Goal: Share content: Share content

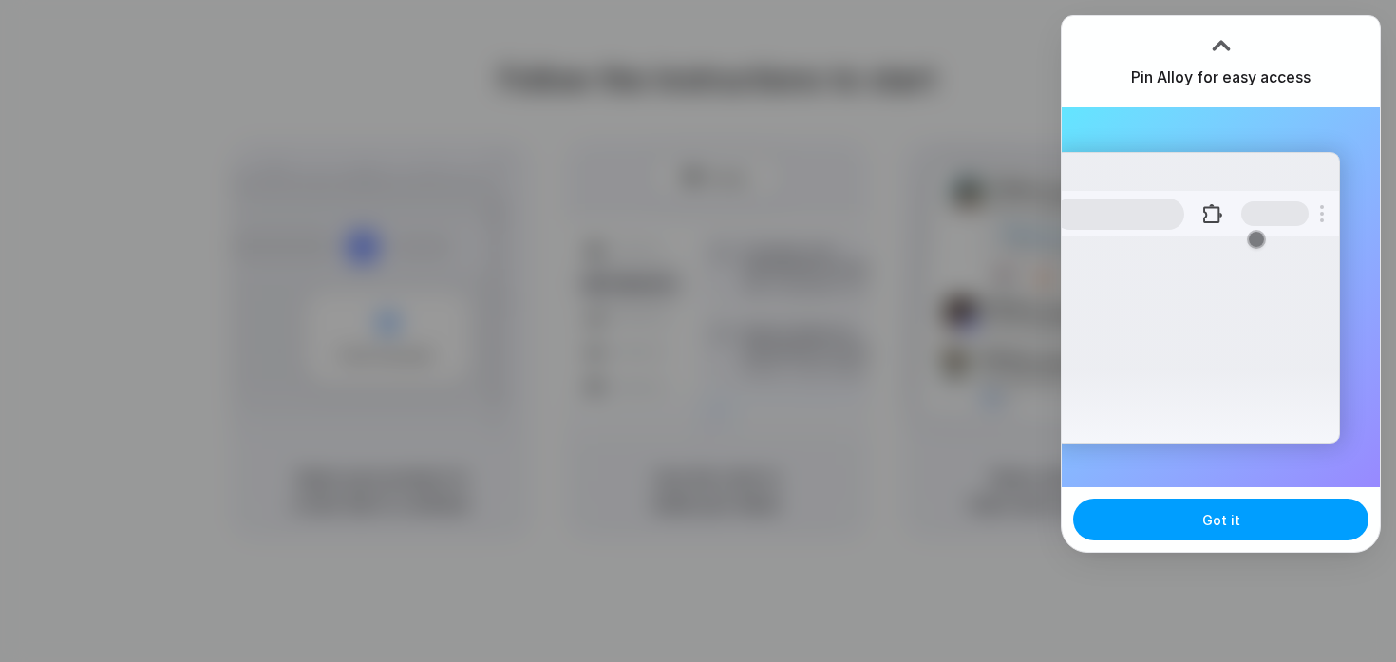
click at [1173, 516] on button "Got it" at bounding box center [1220, 519] width 295 height 42
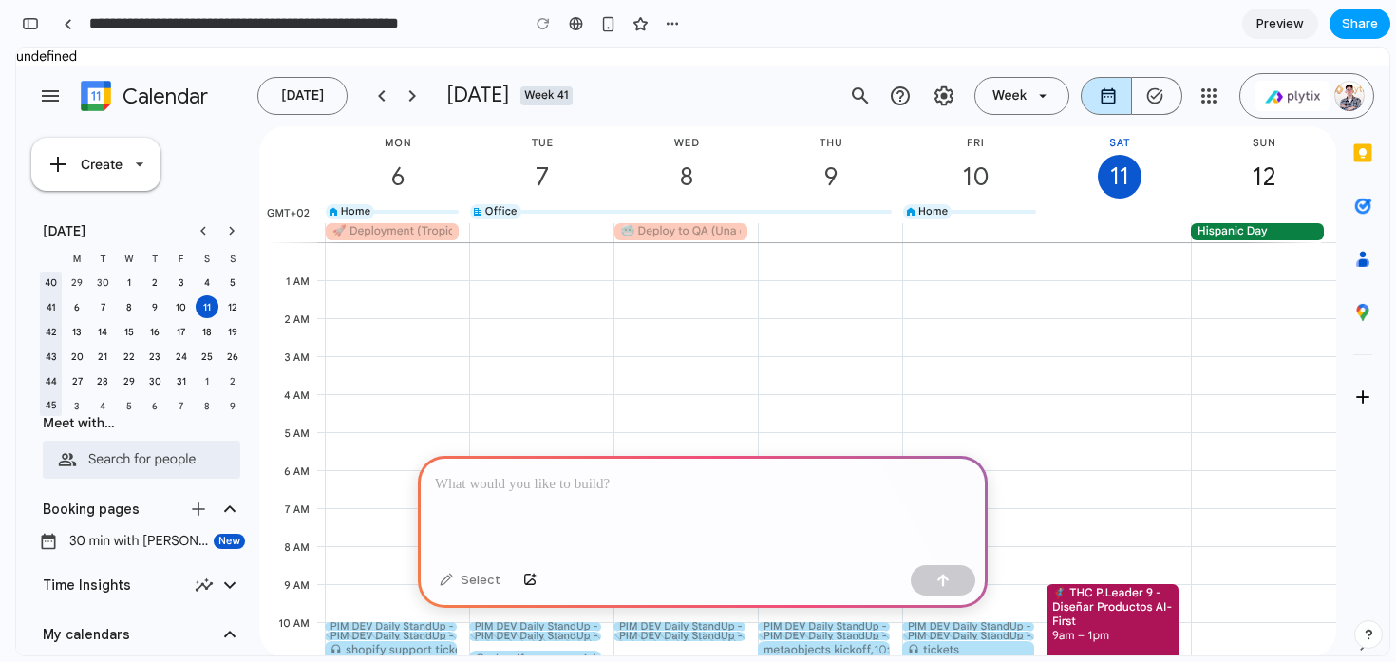
click at [1349, 28] on span "Share" at bounding box center [1359, 23] width 36 height 19
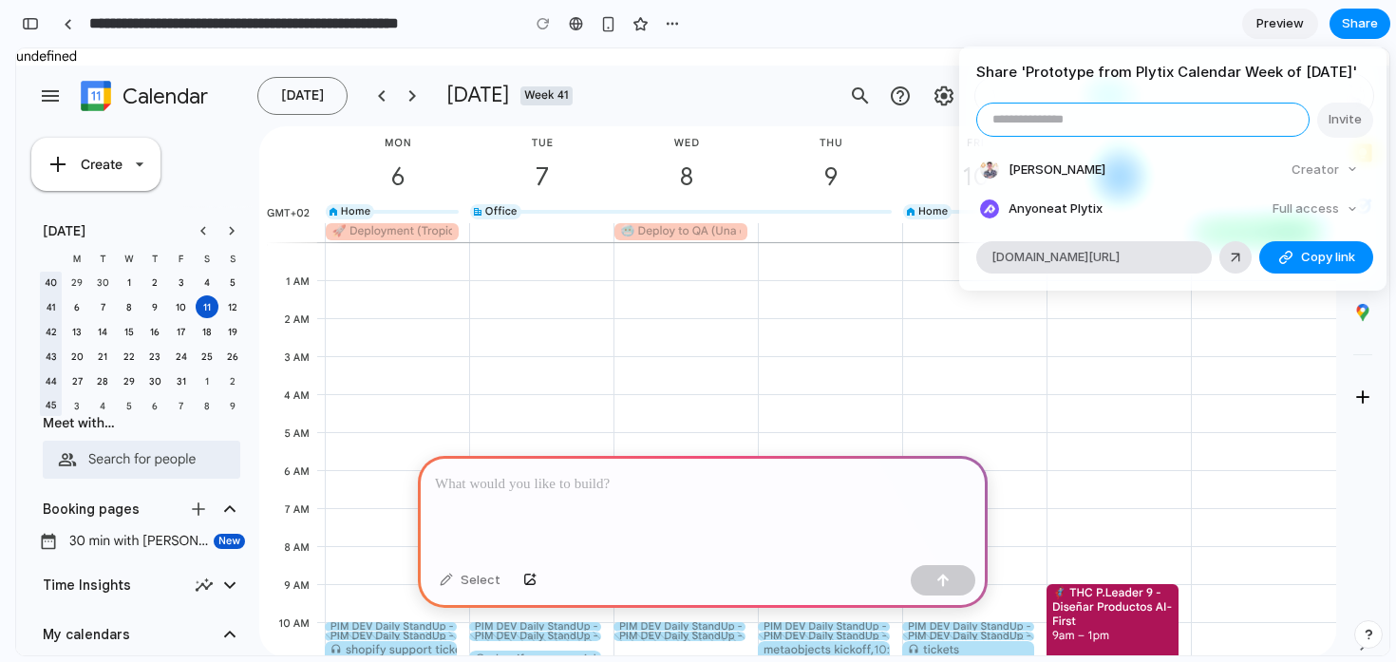
click at [1026, 136] on input "email" at bounding box center [1142, 119] width 331 height 32
paste input "**********"
drag, startPoint x: 1035, startPoint y: 142, endPoint x: 987, endPoint y: 141, distance: 47.5
click at [987, 136] on input "**********" at bounding box center [1142, 119] width 331 height 32
type input "**********"
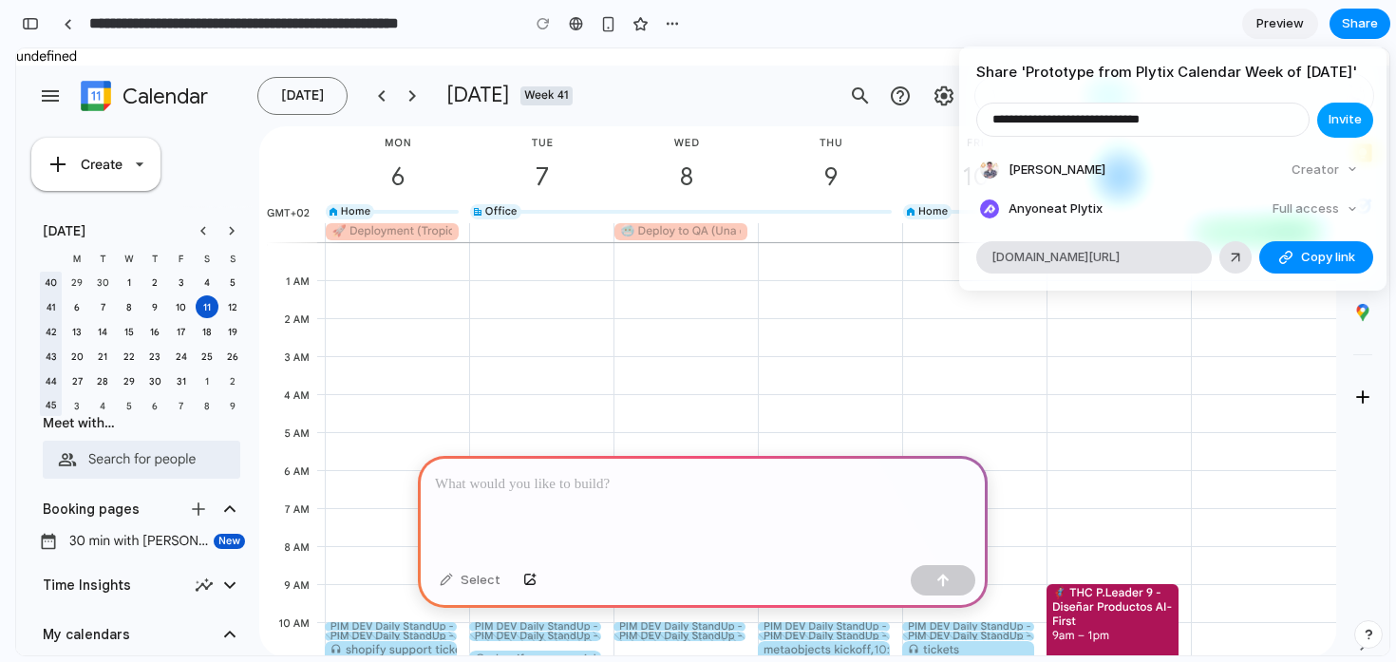
click at [1340, 129] on span "Invite" at bounding box center [1344, 119] width 33 height 19
click at [1321, 267] on span "Copy link" at bounding box center [1328, 257] width 54 height 19
click at [1275, 25] on div "Share ' Prototype from Plytix Calendar Week of October 6, 2025 ' Invite Kyrylo …" at bounding box center [698, 331] width 1396 height 662
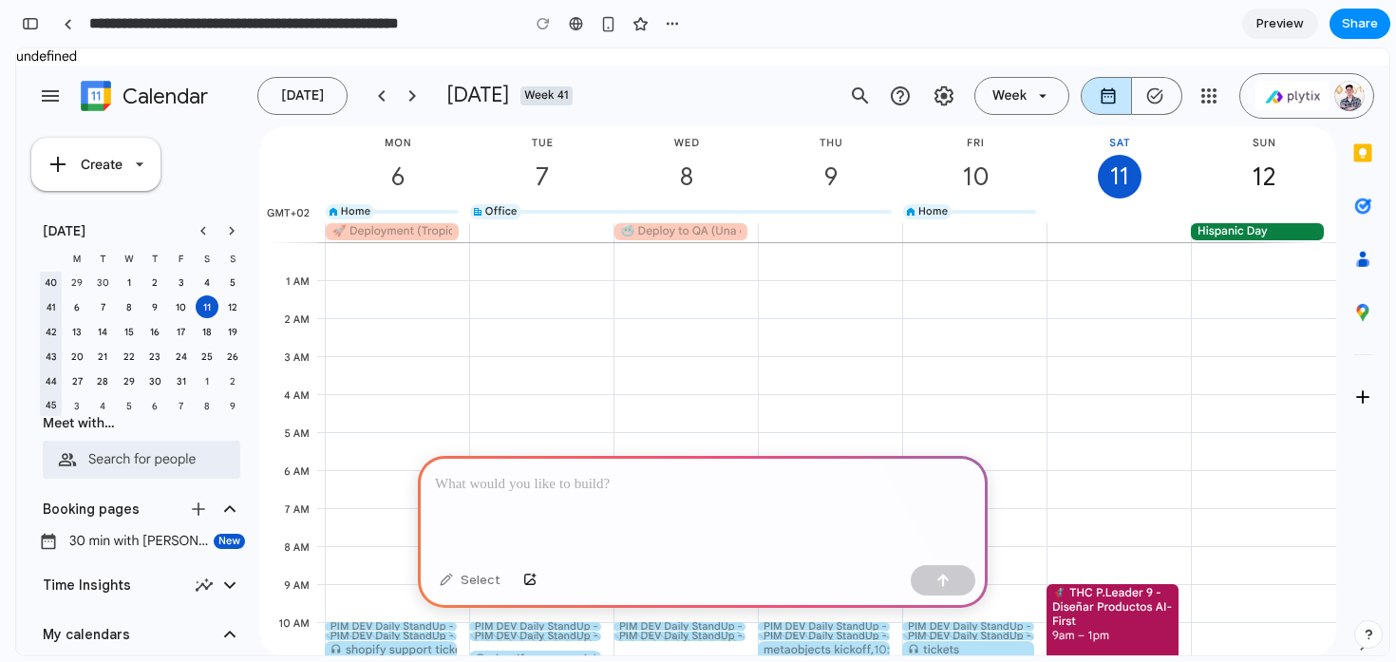
click at [1264, 26] on span "Preview" at bounding box center [1279, 23] width 47 height 19
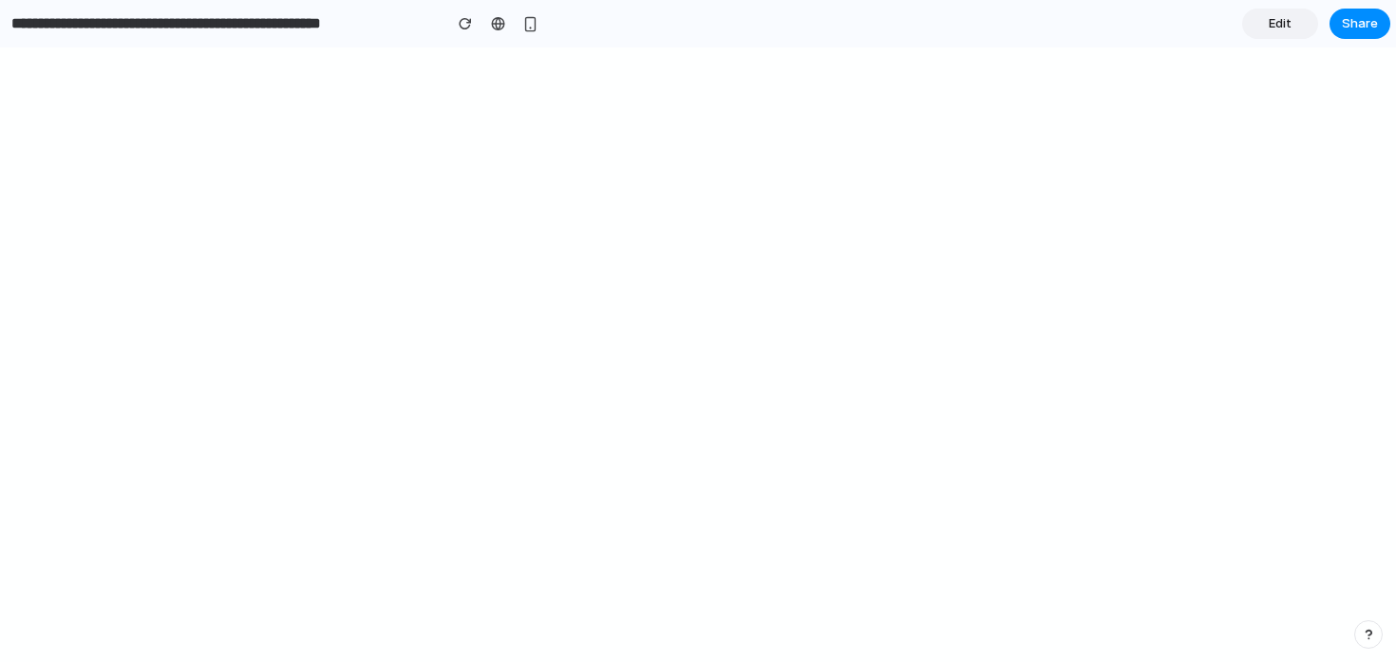
click at [1276, 23] on span "Edit" at bounding box center [1279, 23] width 23 height 19
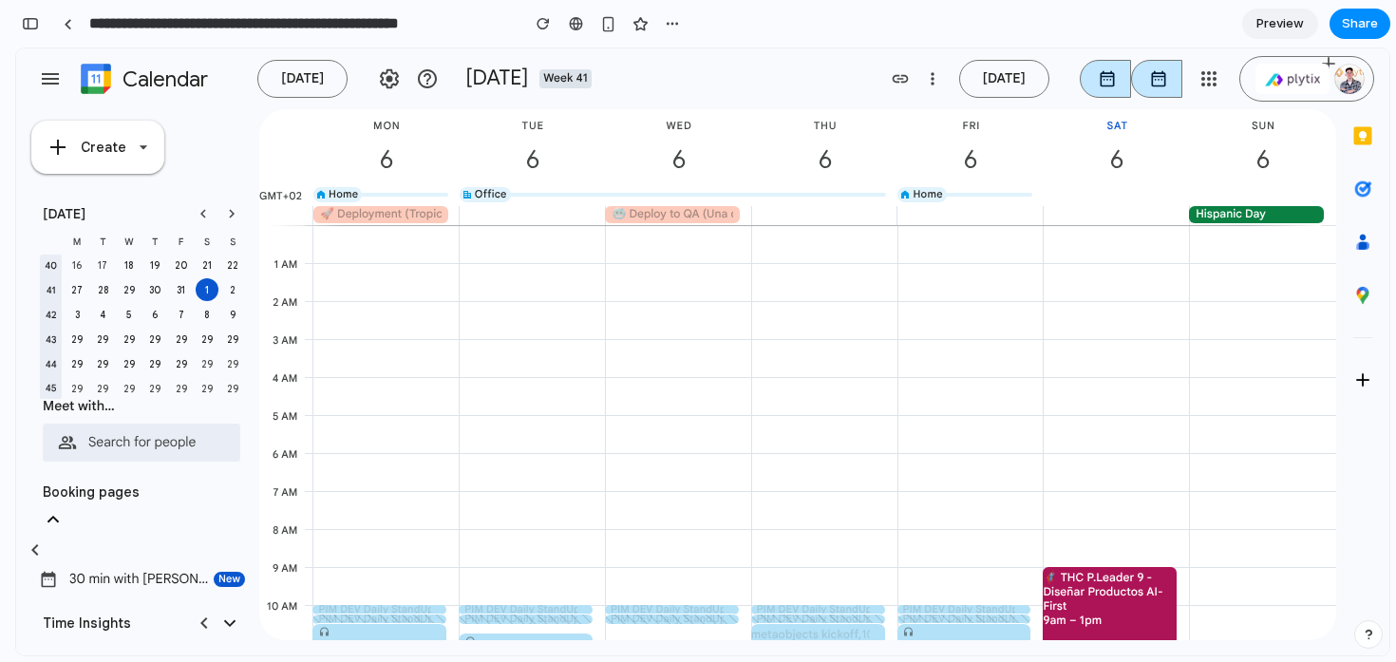
click at [784, 69] on div "Today October 2025 Week 41 add link more_vert Today D W M Y A X Day Week" at bounding box center [719, 79] width 938 height 46
click at [1276, 28] on span "Preview" at bounding box center [1279, 23] width 47 height 19
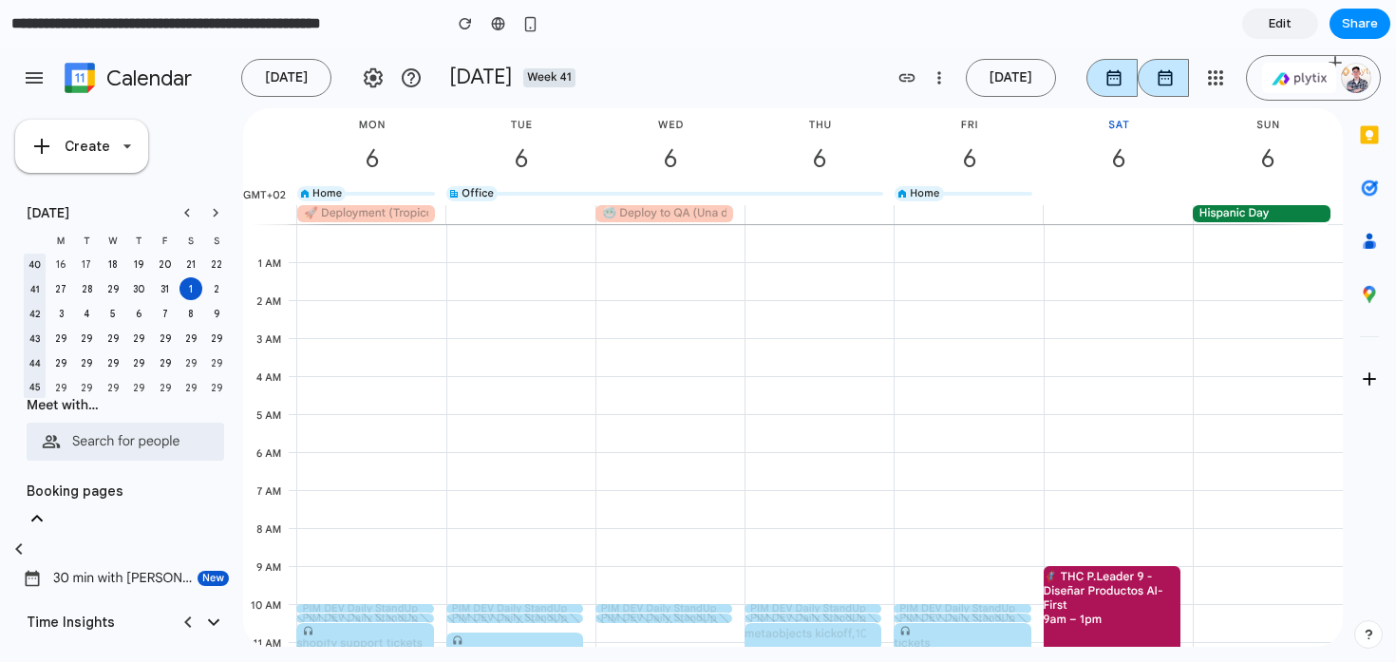
click at [1283, 24] on span "Edit" at bounding box center [1279, 23] width 23 height 19
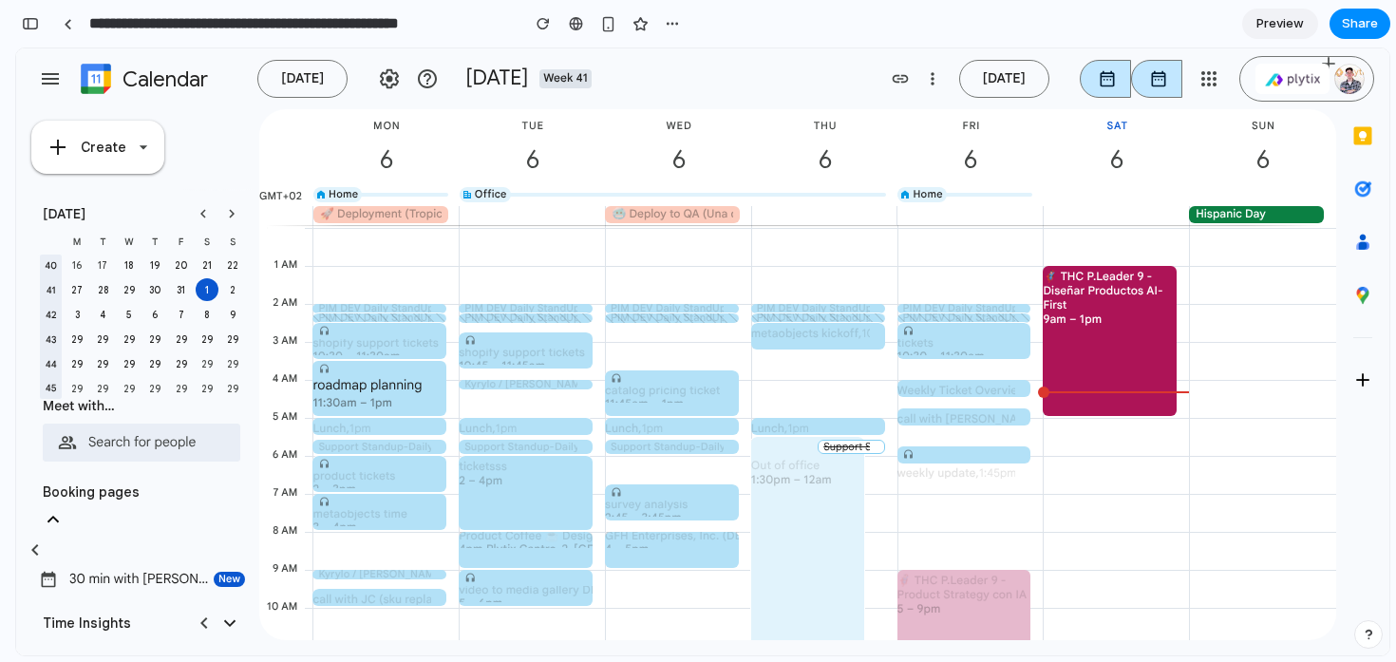
scroll to position [308, 0]
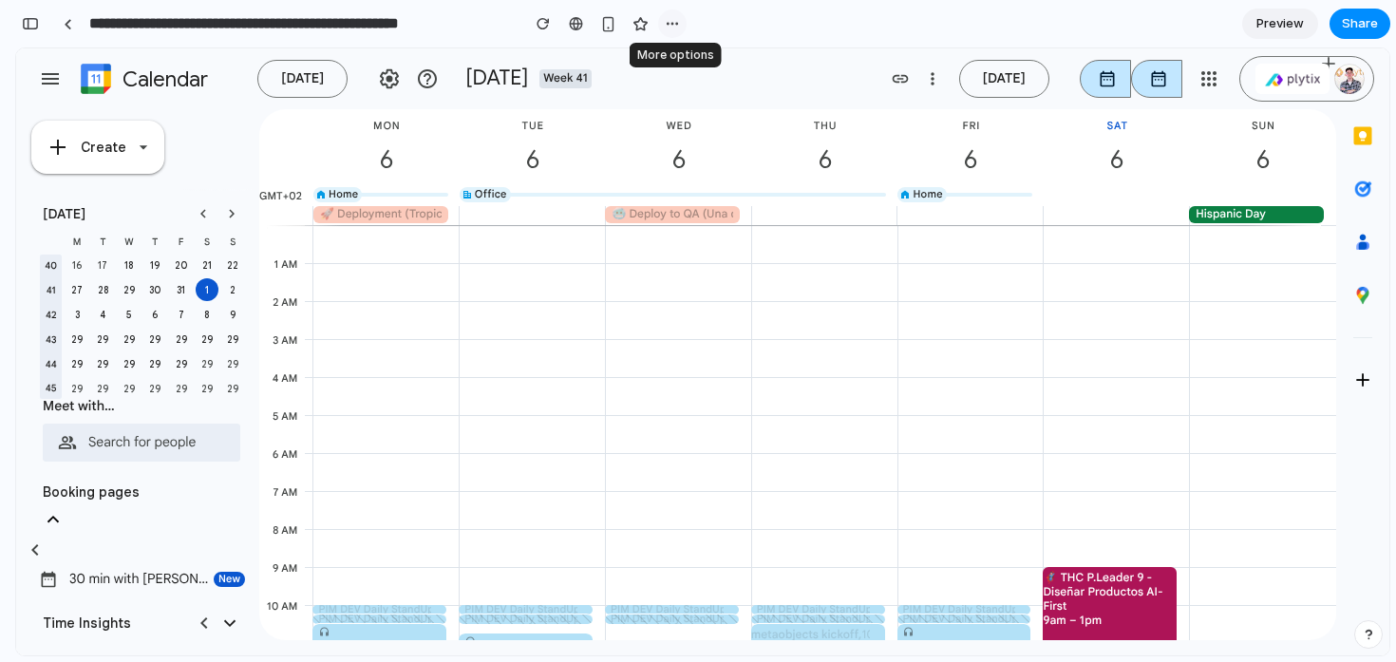
click at [677, 27] on div "button" at bounding box center [672, 23] width 15 height 15
click at [677, 27] on div "Duplicate Delete" at bounding box center [698, 331] width 1396 height 662
click at [534, 15] on button "button" at bounding box center [543, 23] width 28 height 28
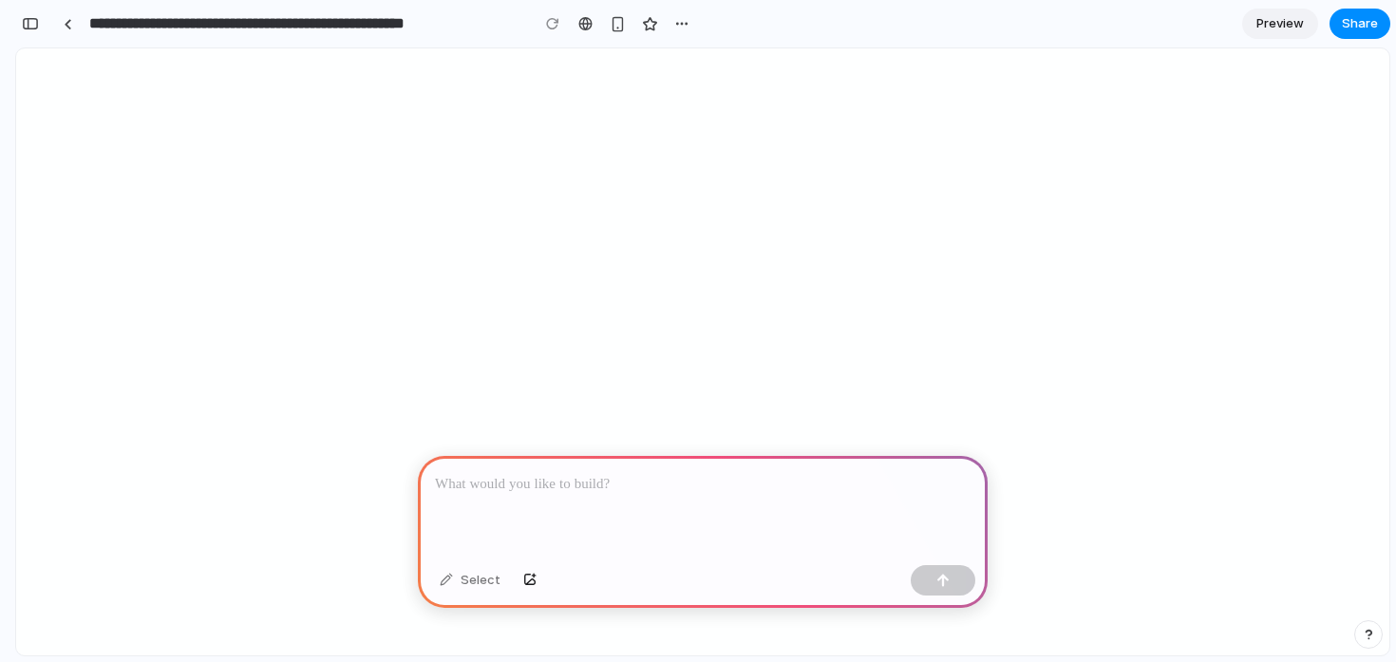
click at [578, 491] on p at bounding box center [702, 484] width 535 height 23
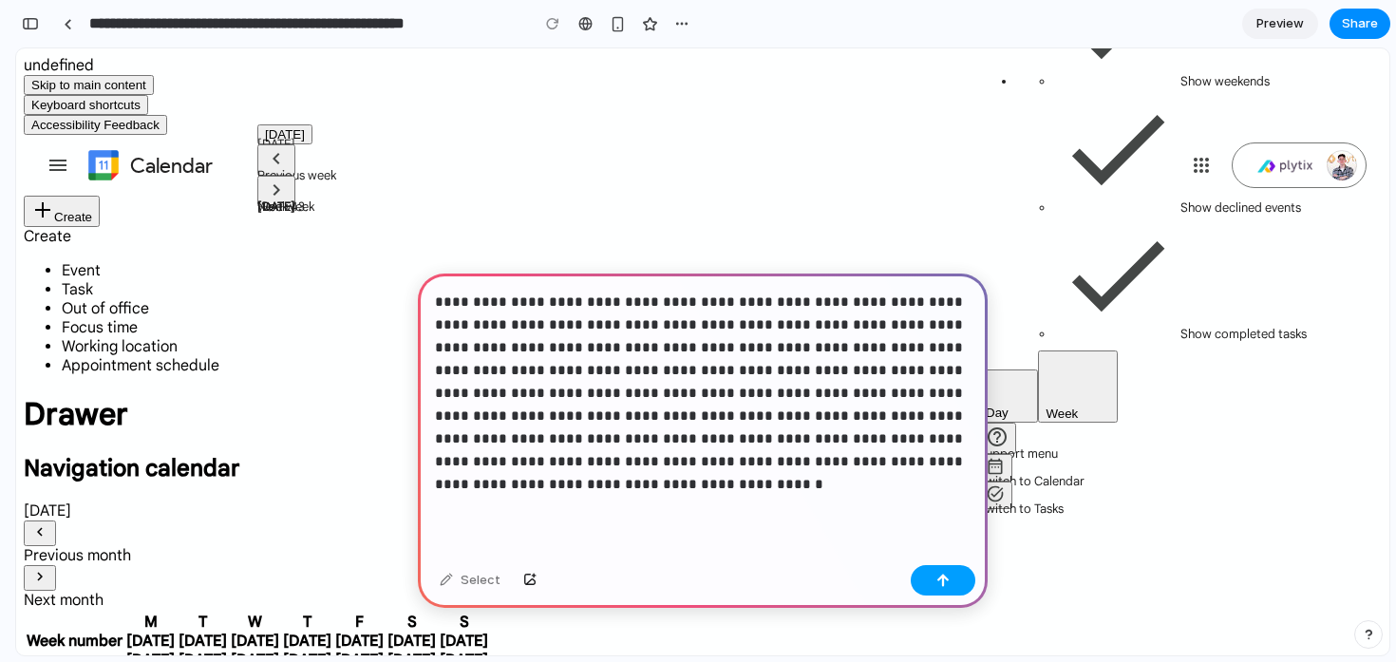
click at [936, 577] on div "button" at bounding box center [942, 579] width 13 height 13
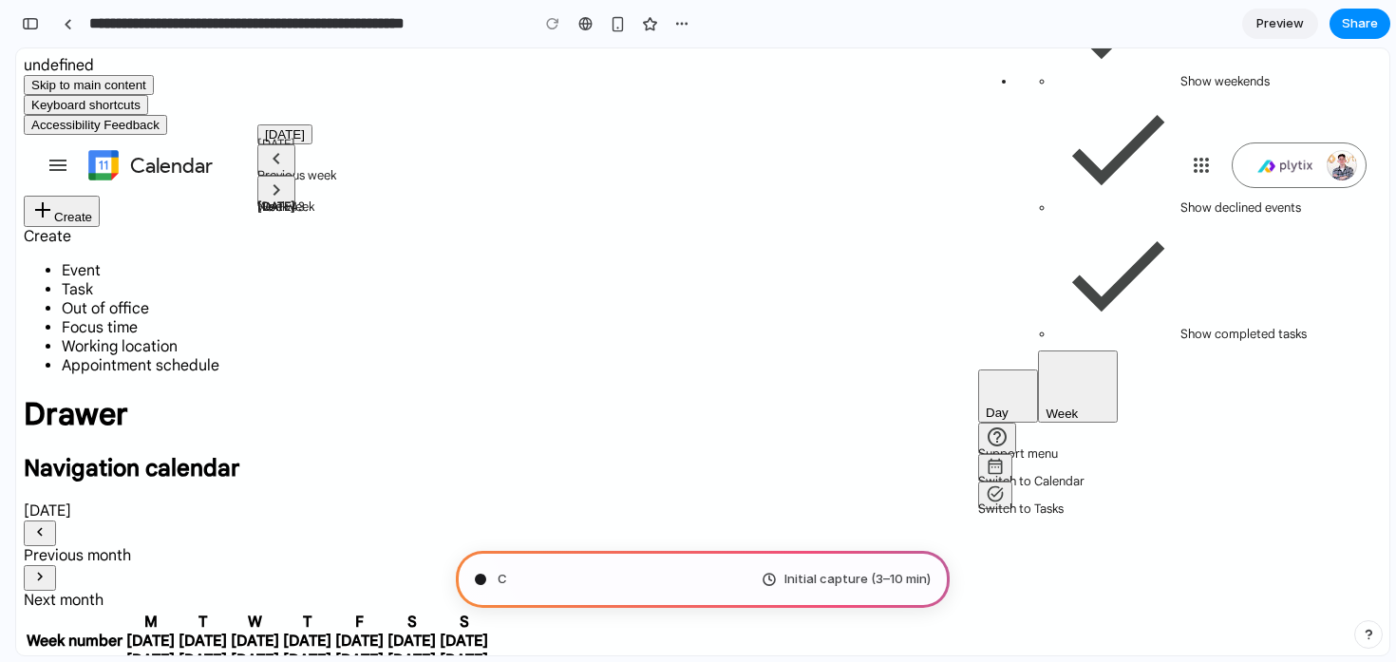
scroll to position [397, 0]
type input "**********"
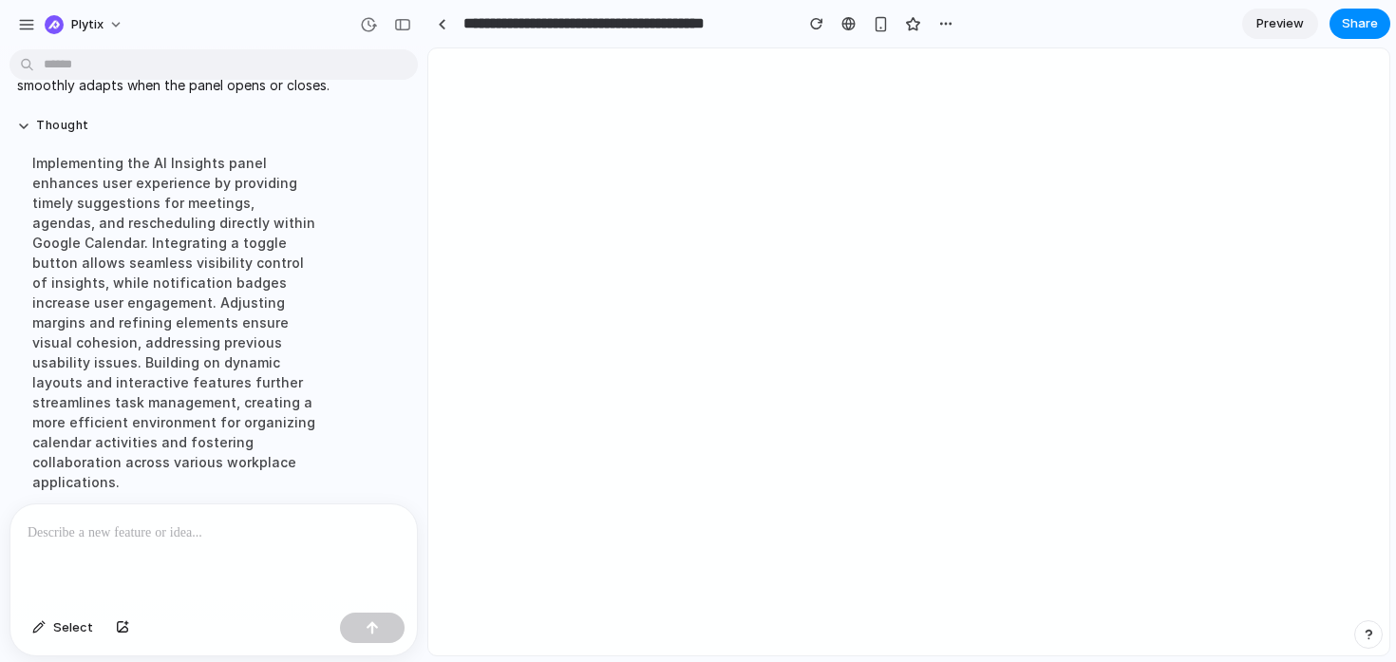
scroll to position [0, 0]
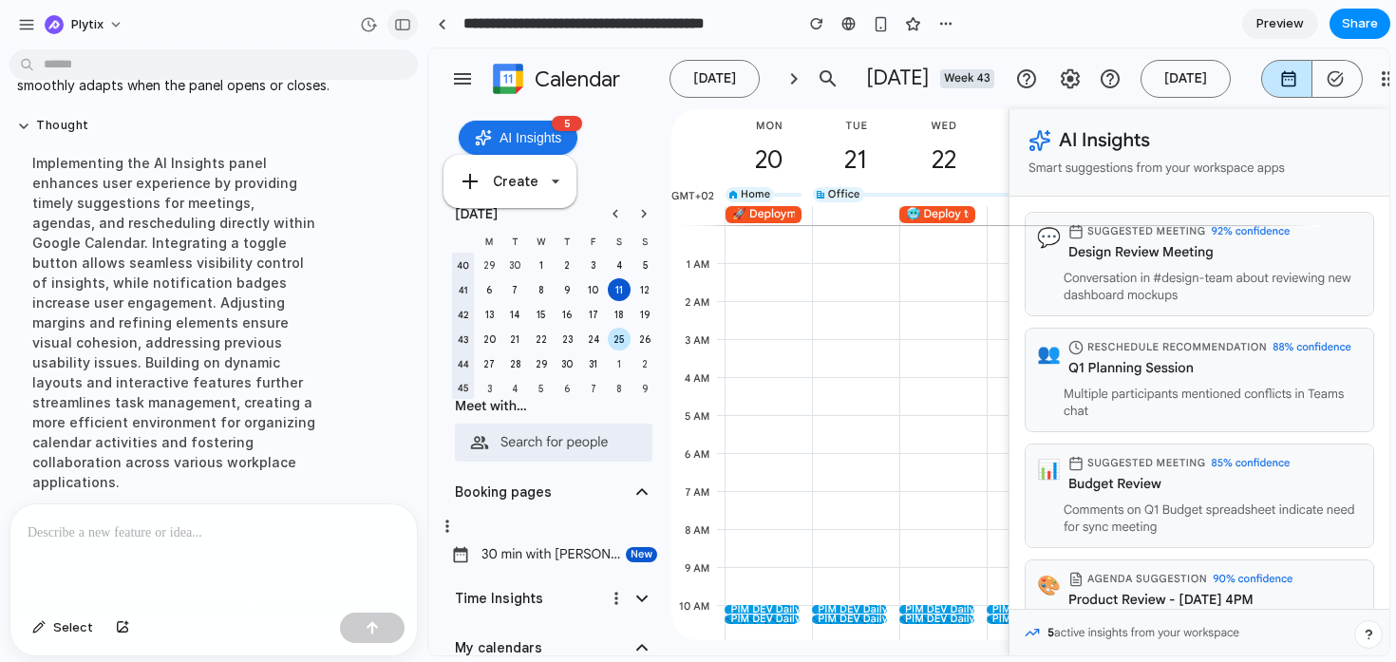
click at [412, 30] on button "button" at bounding box center [402, 24] width 30 height 30
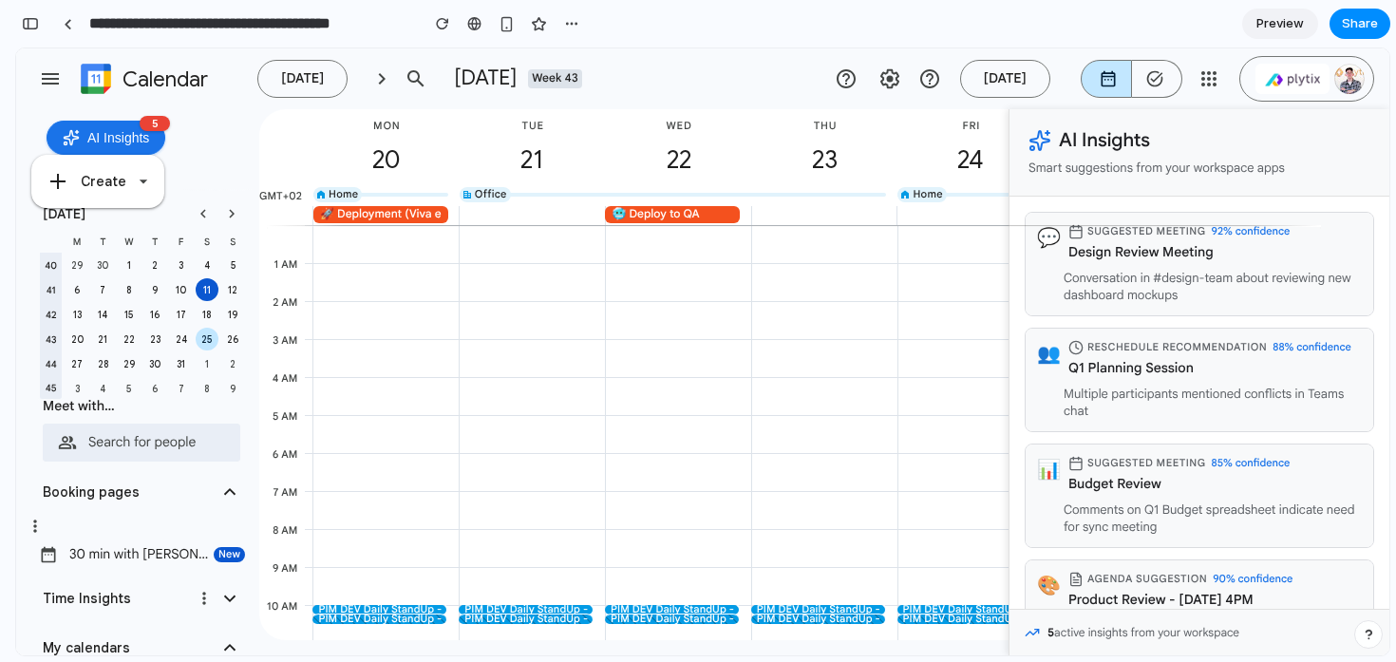
click at [660, 213] on span "🥶 Deploy to QA" at bounding box center [654, 214] width 87 height 15
click at [1285, 25] on span "Preview" at bounding box center [1279, 23] width 47 height 19
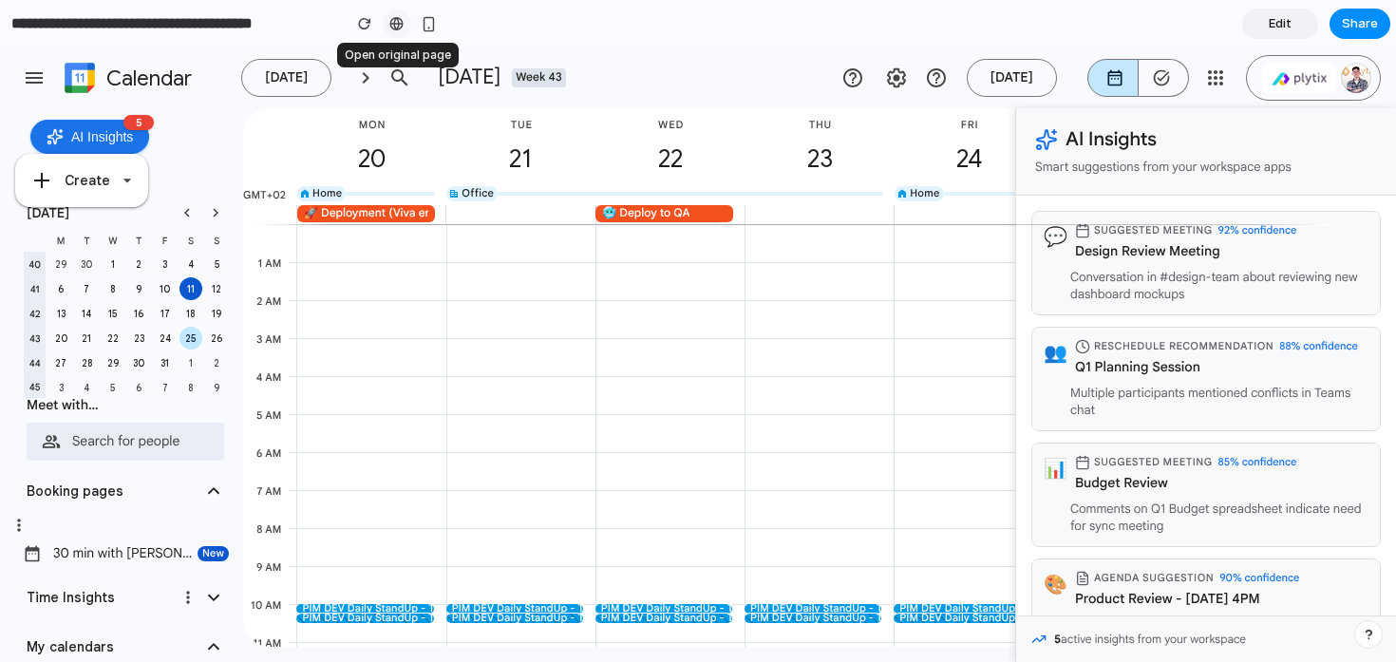
click at [401, 26] on div at bounding box center [396, 23] width 14 height 15
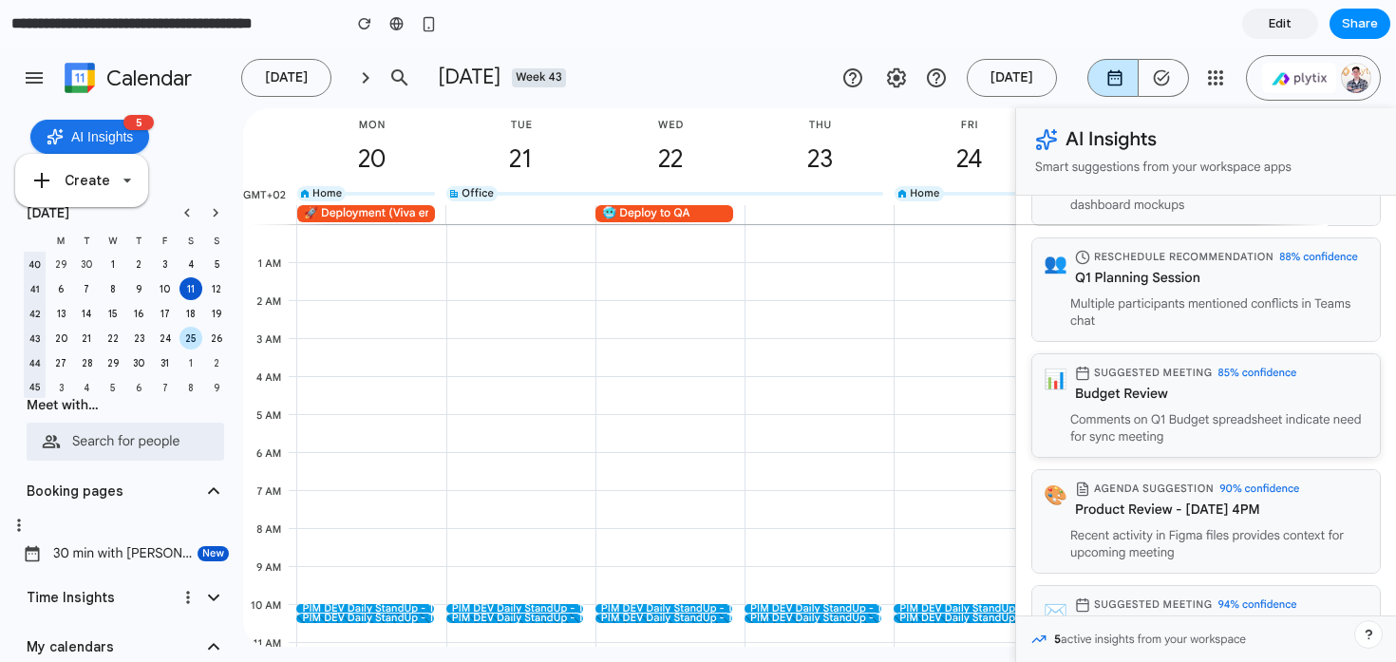
scroll to position [178, 0]
